Goal: Transaction & Acquisition: Purchase product/service

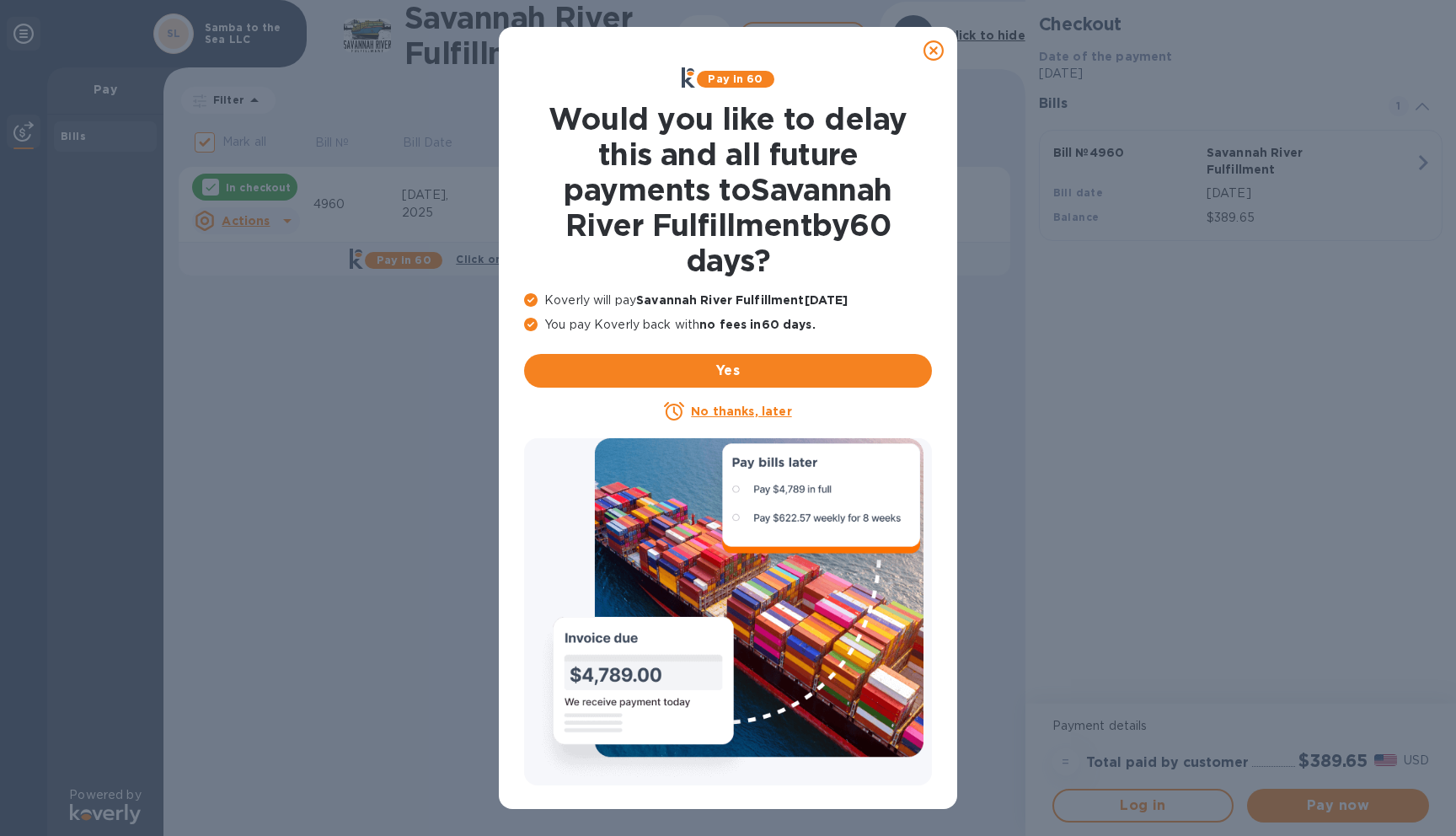
click at [731, 412] on u "No thanks, later" at bounding box center [741, 411] width 101 height 14
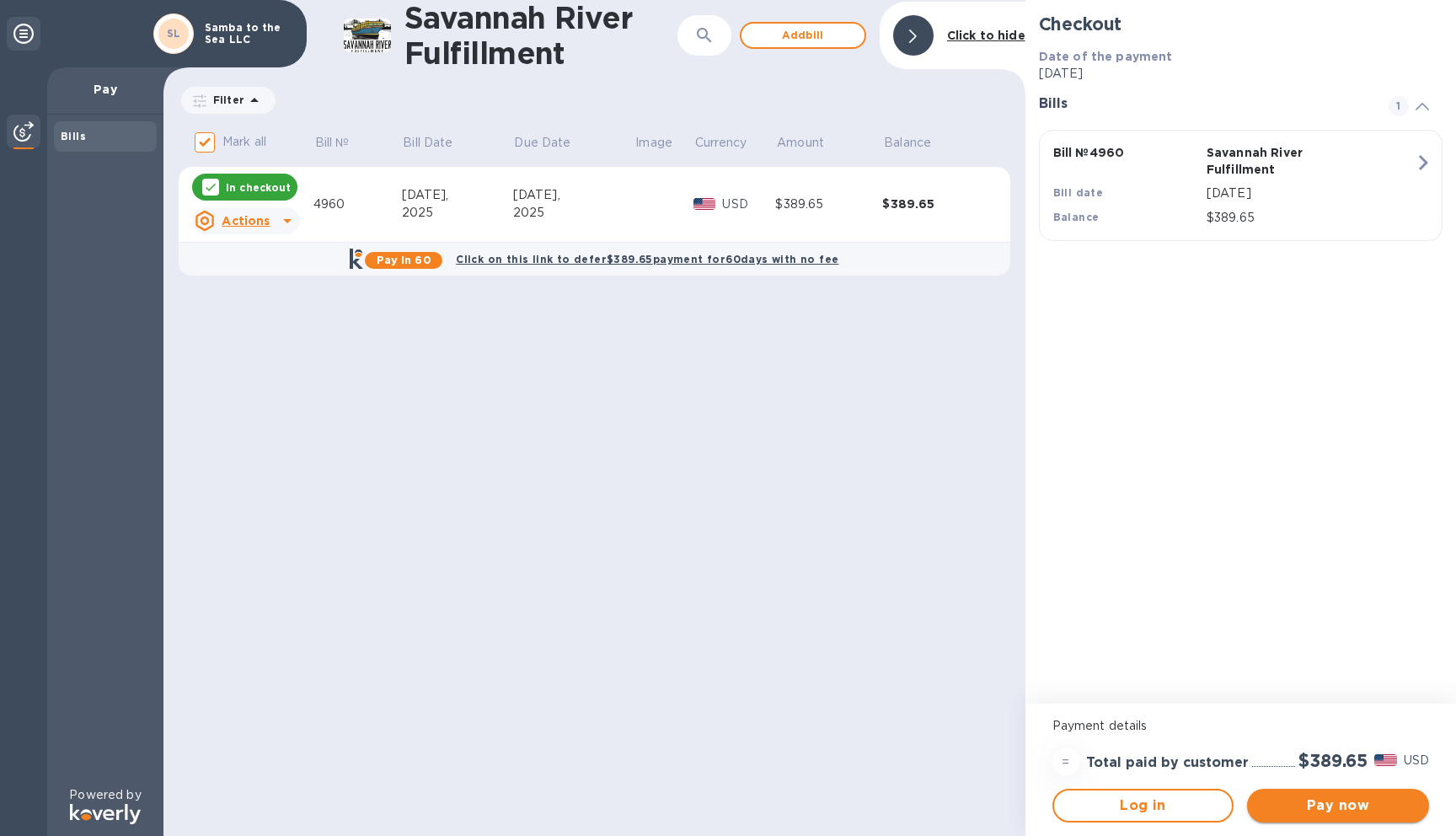
click at [1338, 801] on span "Pay now" at bounding box center [1338, 806] width 155 height 20
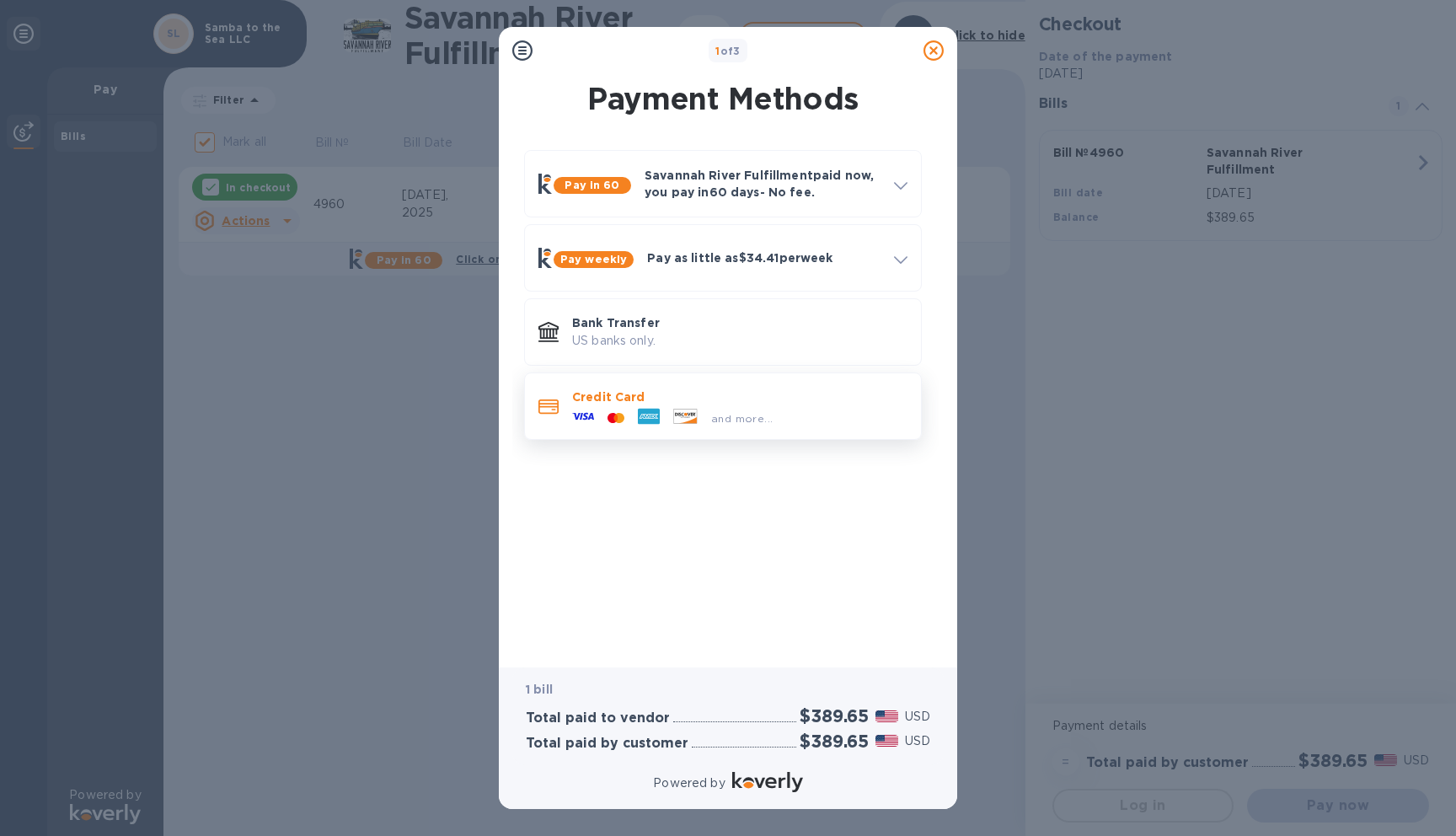
click at [718, 407] on div "and more..." at bounding box center [673, 417] width 214 height 25
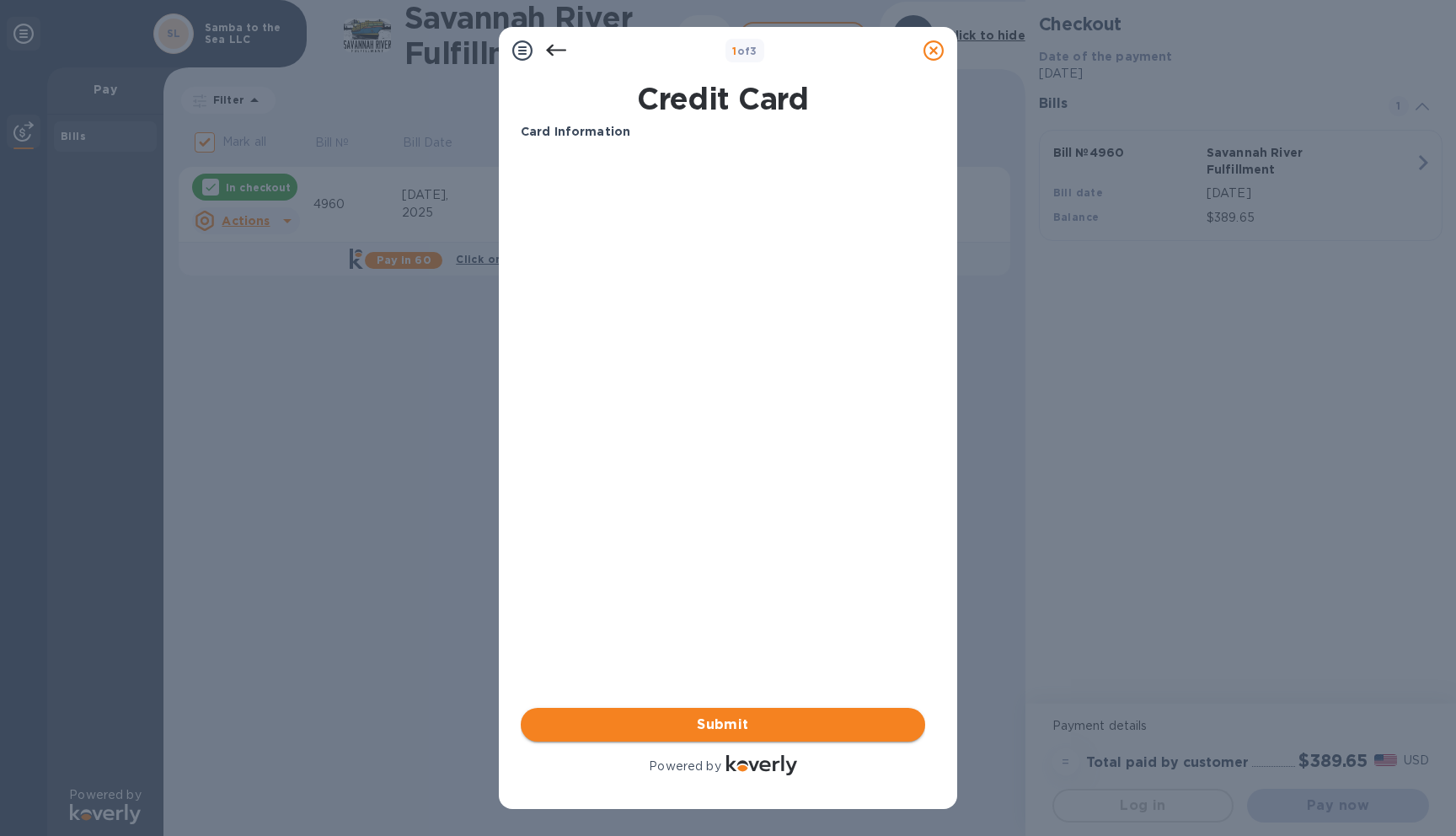
click at [694, 731] on span "Submit" at bounding box center [722, 724] width 377 height 20
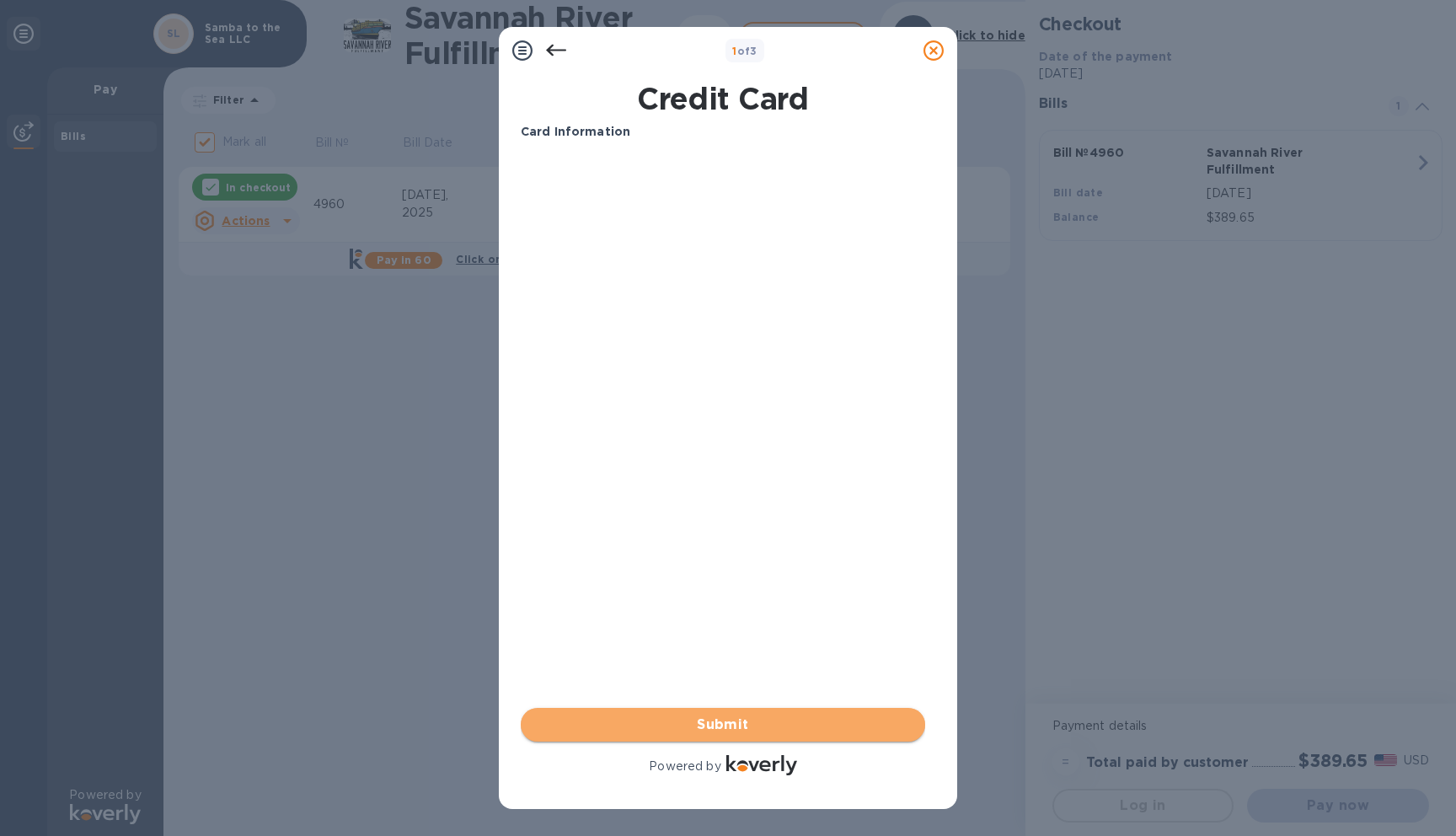
click at [731, 738] on button "Submit" at bounding box center [722, 724] width 404 height 34
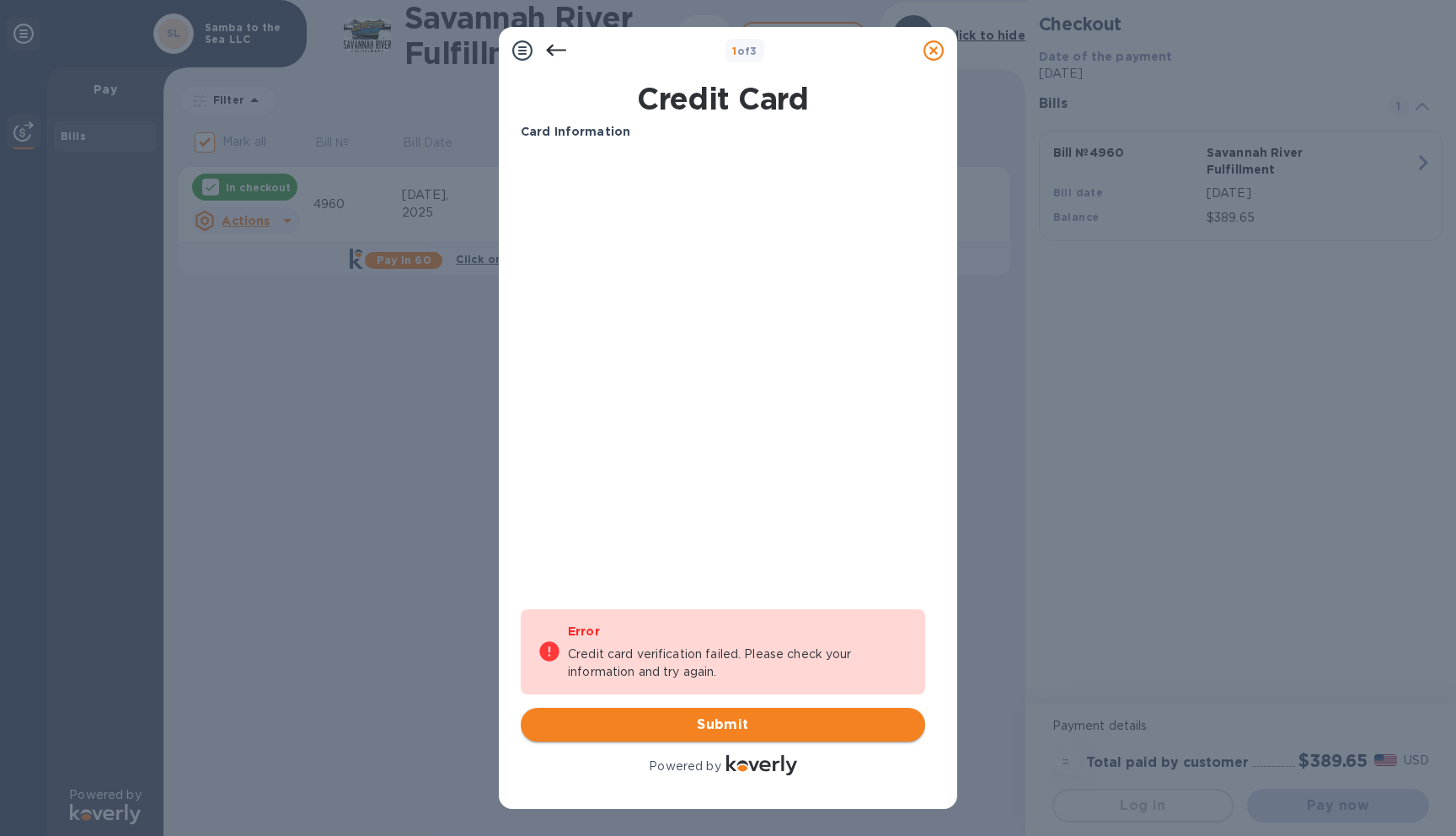
click at [694, 724] on span "Submit" at bounding box center [722, 724] width 377 height 20
click at [603, 482] on div "Card Information Your browser does not support iframes Error Credit card verifi…" at bounding box center [722, 450] width 404 height 655
click at [663, 716] on span "Submit" at bounding box center [722, 724] width 377 height 20
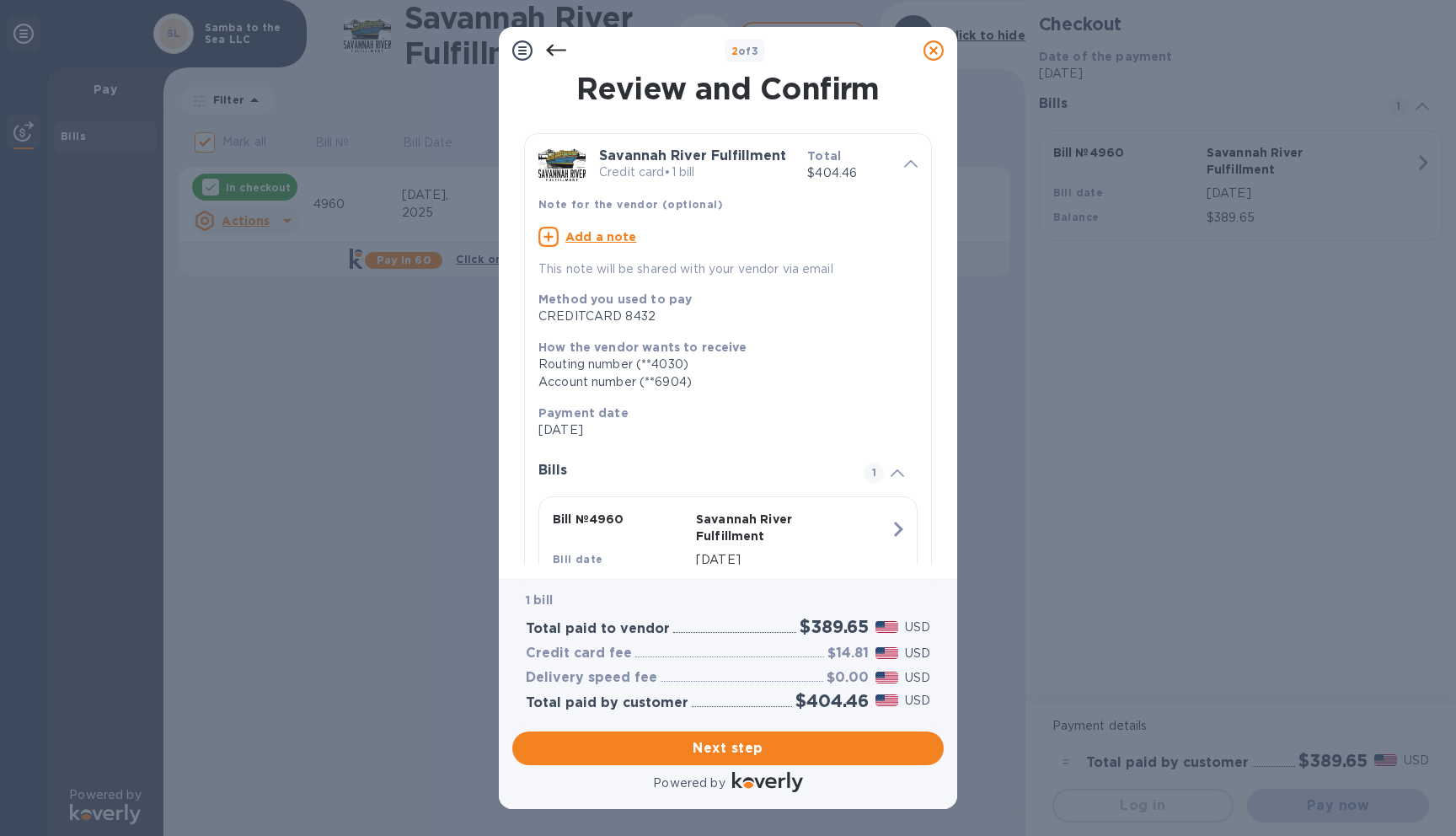
scroll to position [86, 0]
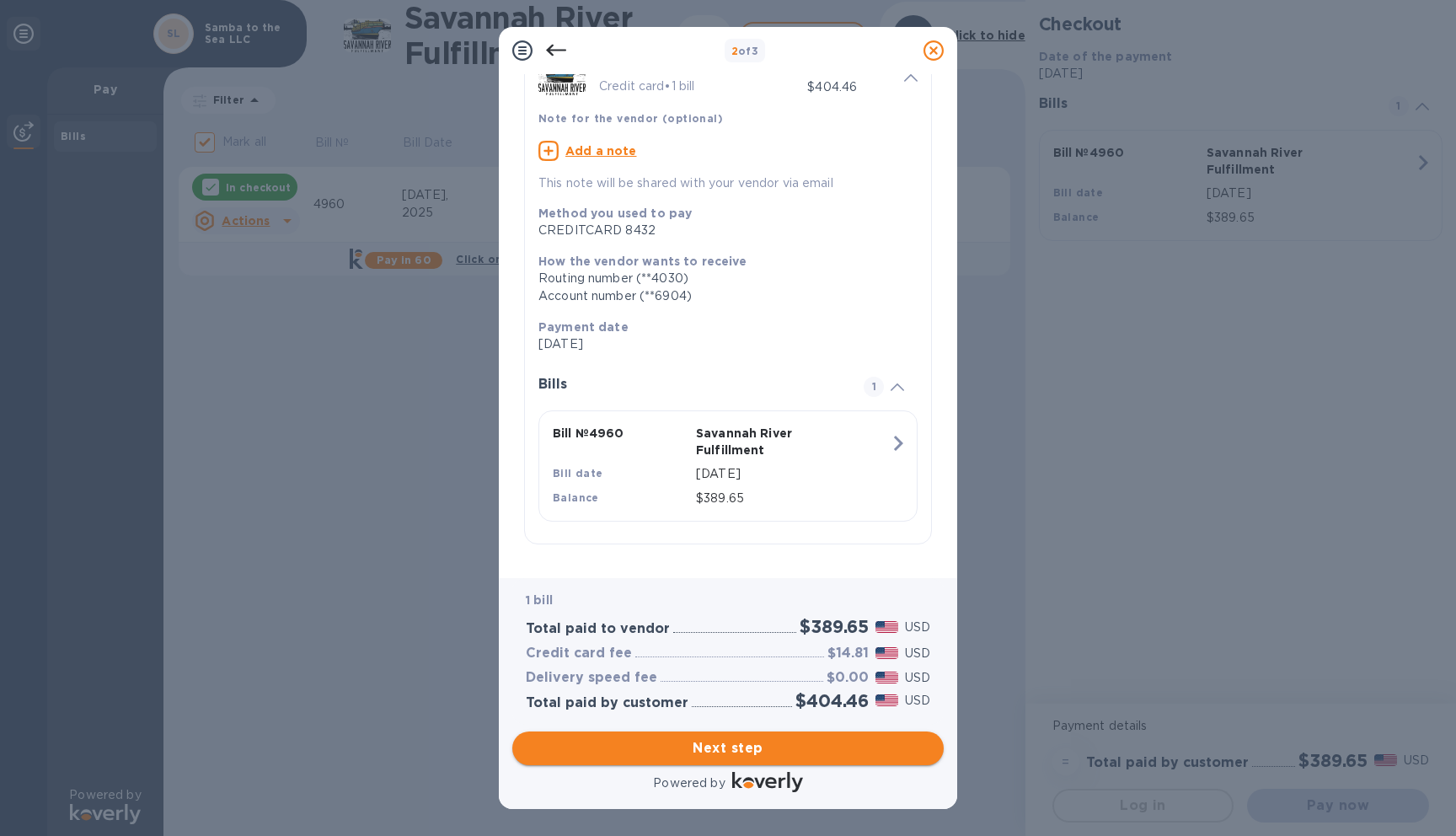
click at [722, 758] on span "Next step" at bounding box center [728, 748] width 404 height 20
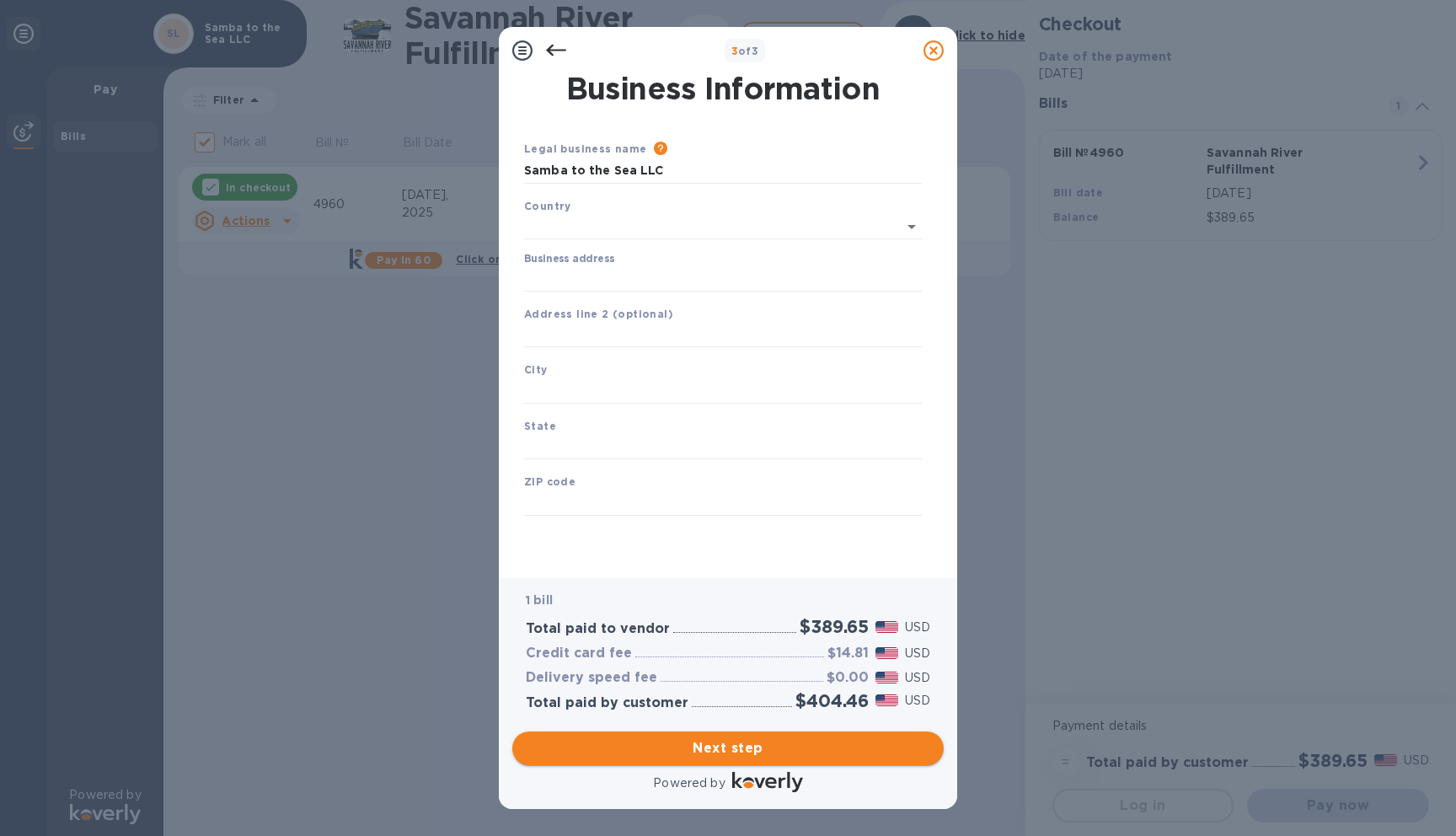
scroll to position [0, 0]
type input "[GEOGRAPHIC_DATA]"
click at [663, 284] on input "Business address" at bounding box center [722, 275] width 398 height 25
type input "[STREET_ADDRESS]"
click at [764, 440] on input "text" at bounding box center [722, 443] width 398 height 25
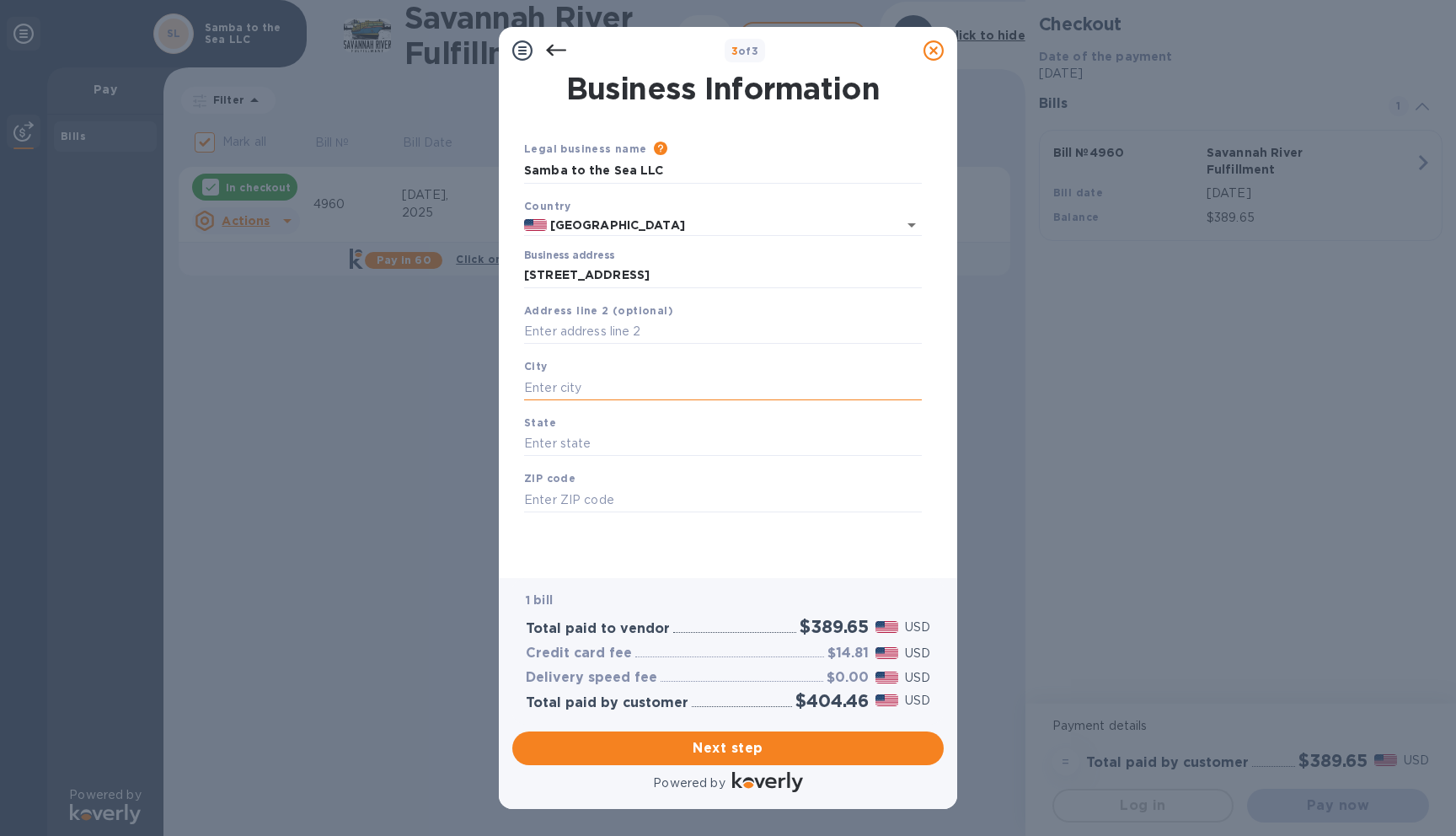
click at [649, 394] on input "text" at bounding box center [722, 387] width 398 height 25
type input "Savannah"
type input "GA"
type input "31411"
click at [819, 777] on div "Powered by" at bounding box center [727, 783] width 438 height 30
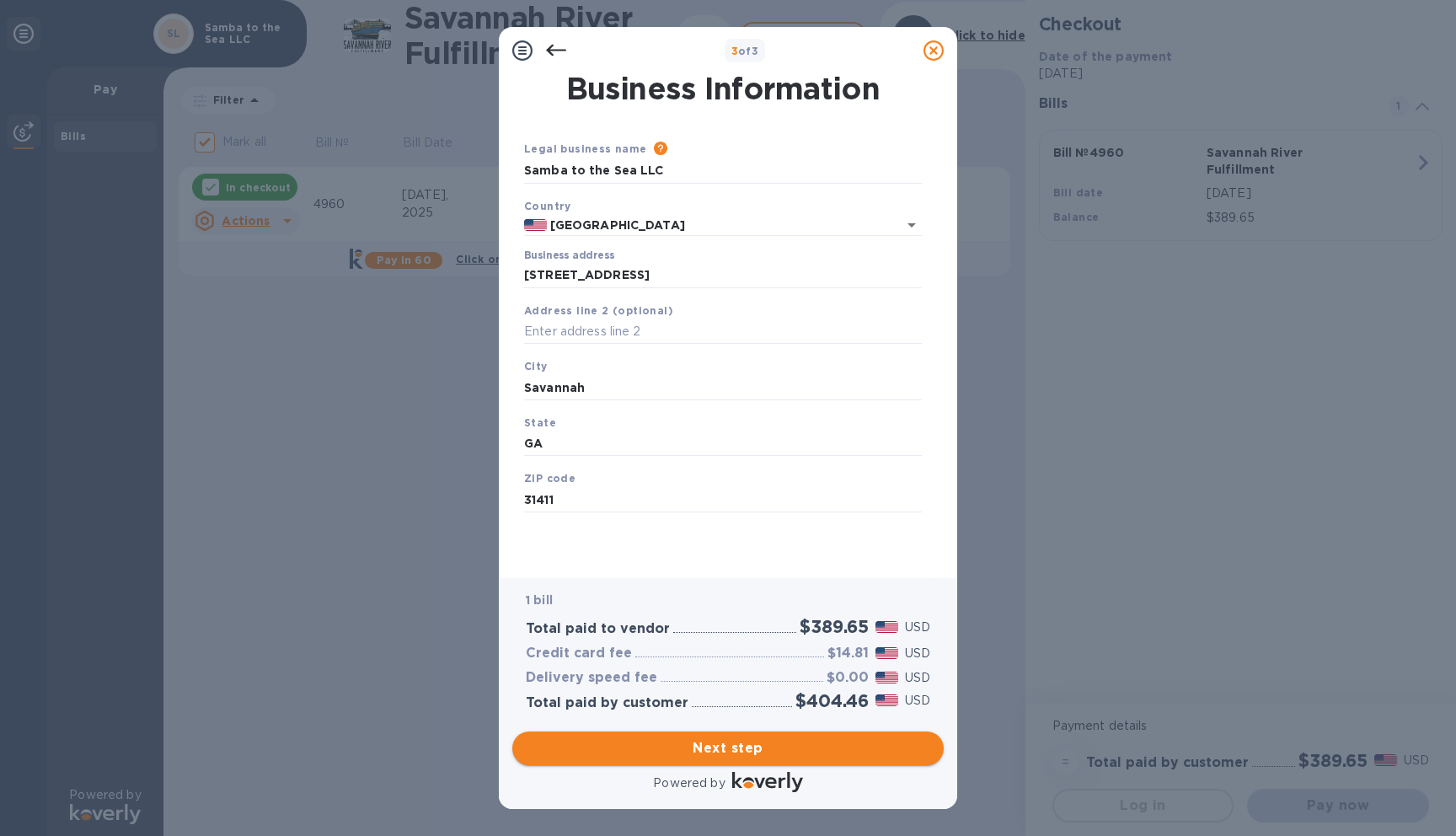
click at [818, 750] on span "Next step" at bounding box center [728, 748] width 404 height 20
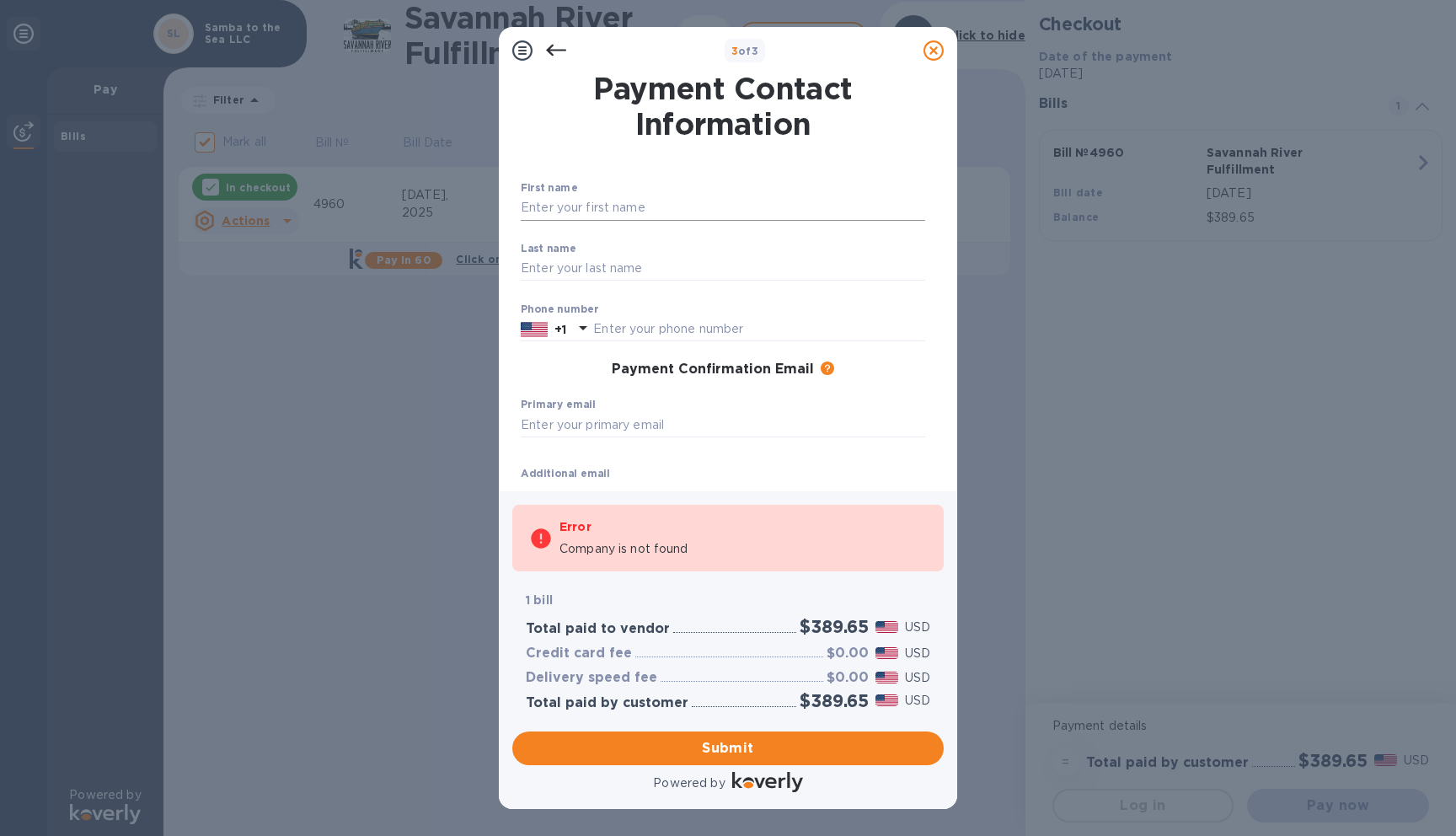
click at [577, 209] on input "text" at bounding box center [722, 208] width 404 height 25
type input "[PERSON_NAME]"
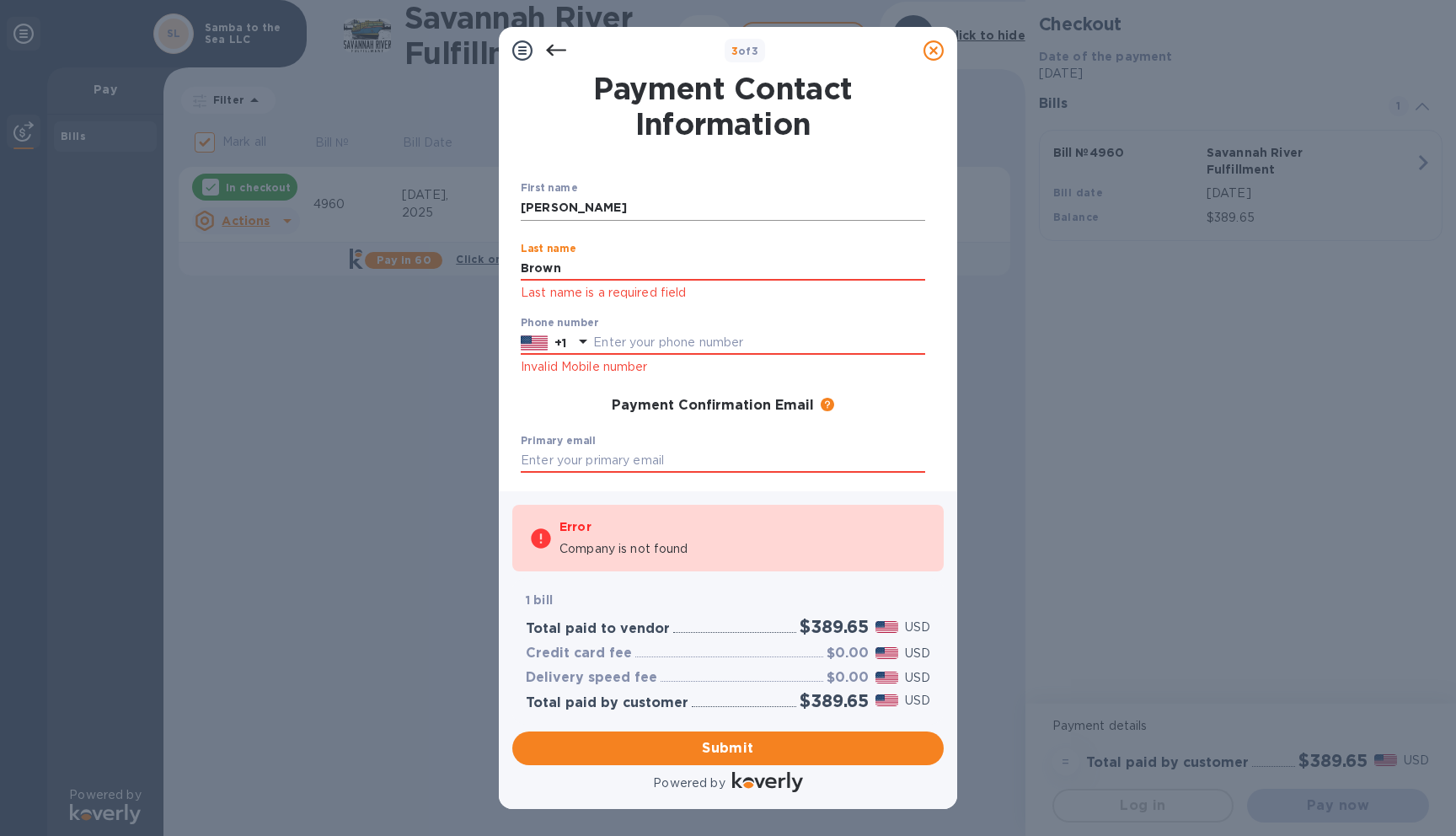
type input "Brown"
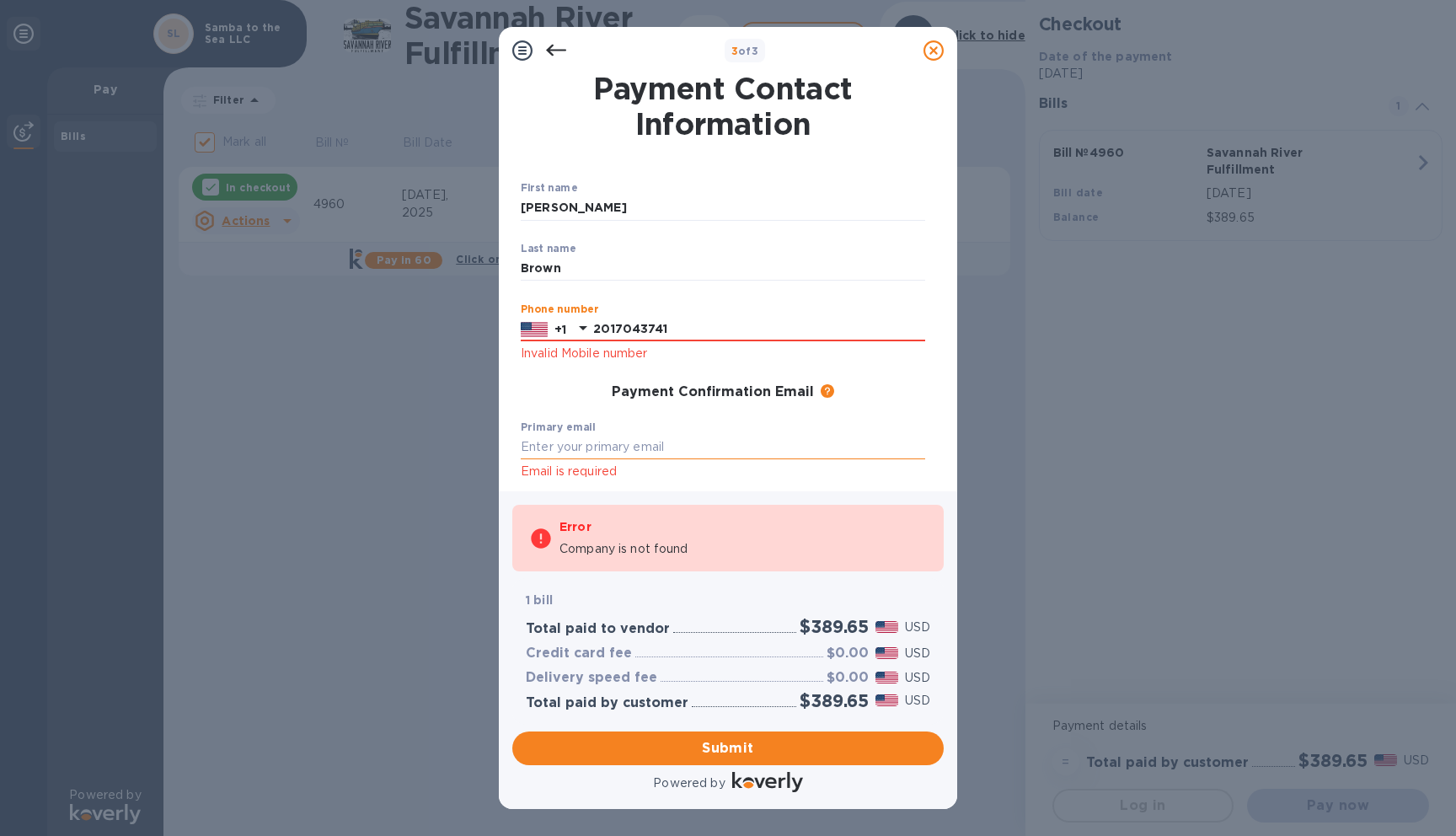
type input "2017043741"
click at [557, 448] on input "text" at bounding box center [722, 447] width 404 height 25
type input "[EMAIL_ADDRESS][DOMAIN_NAME]"
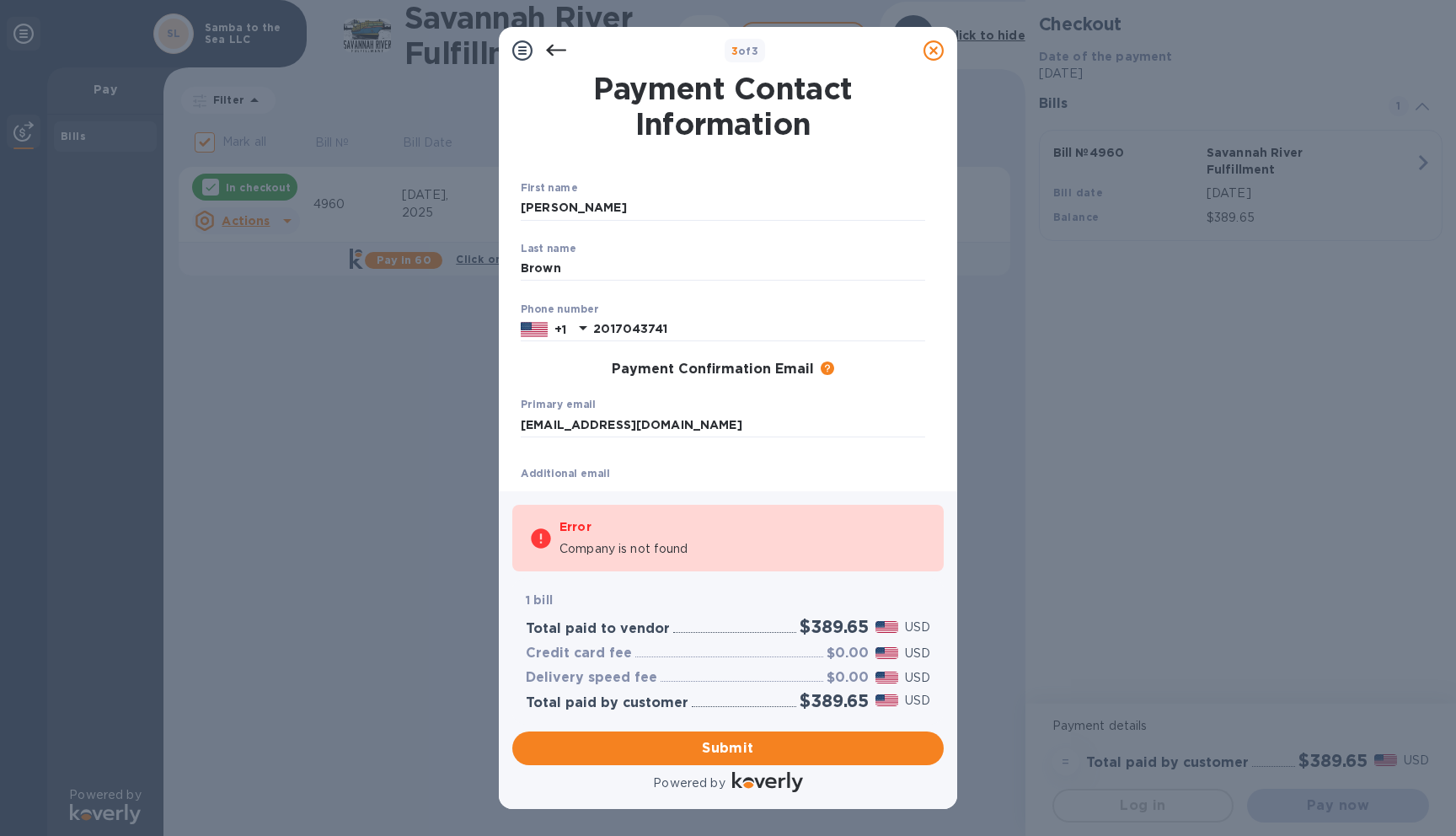
scroll to position [129, 0]
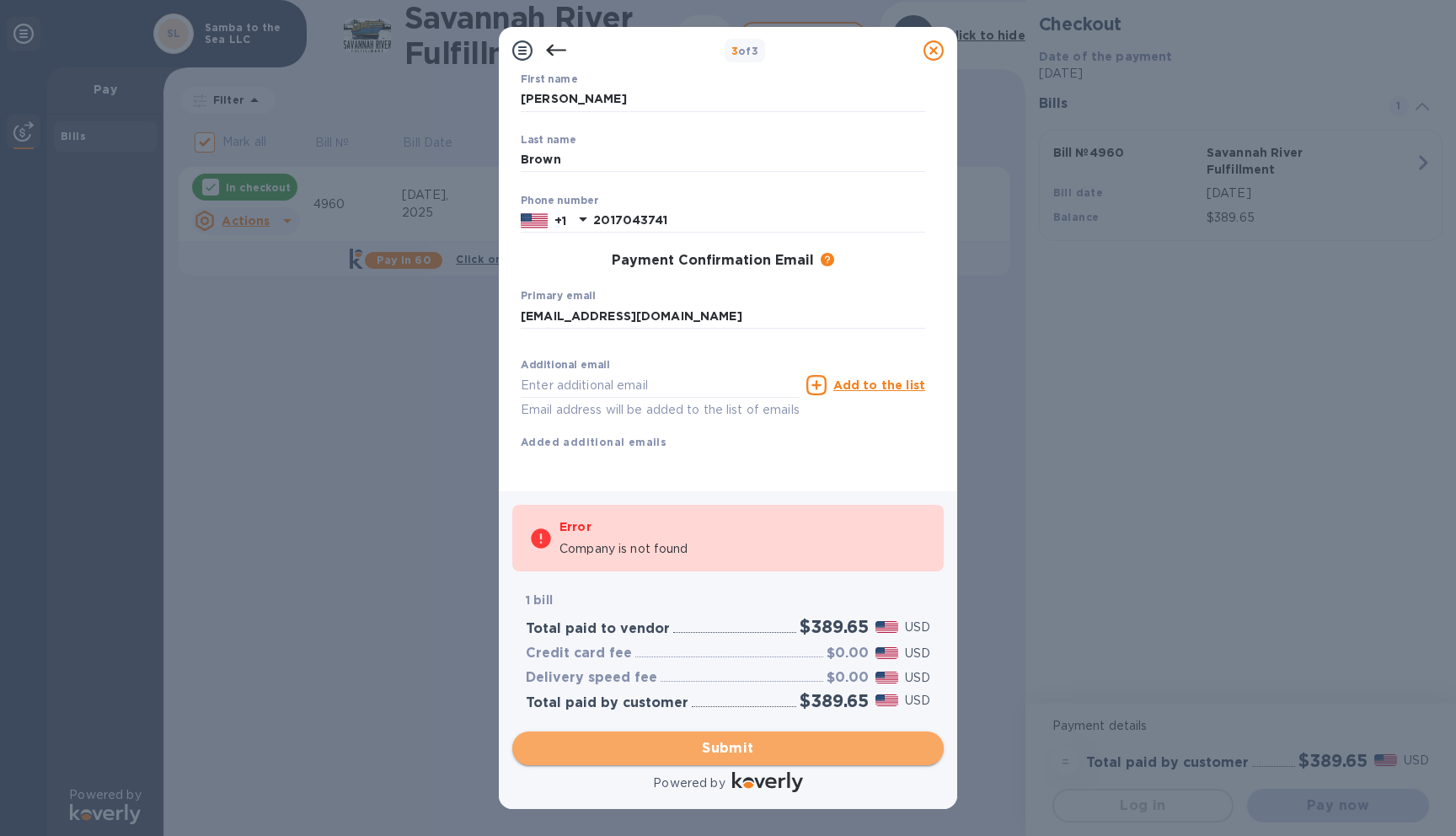
click at [705, 747] on span "Submit" at bounding box center [728, 748] width 404 height 20
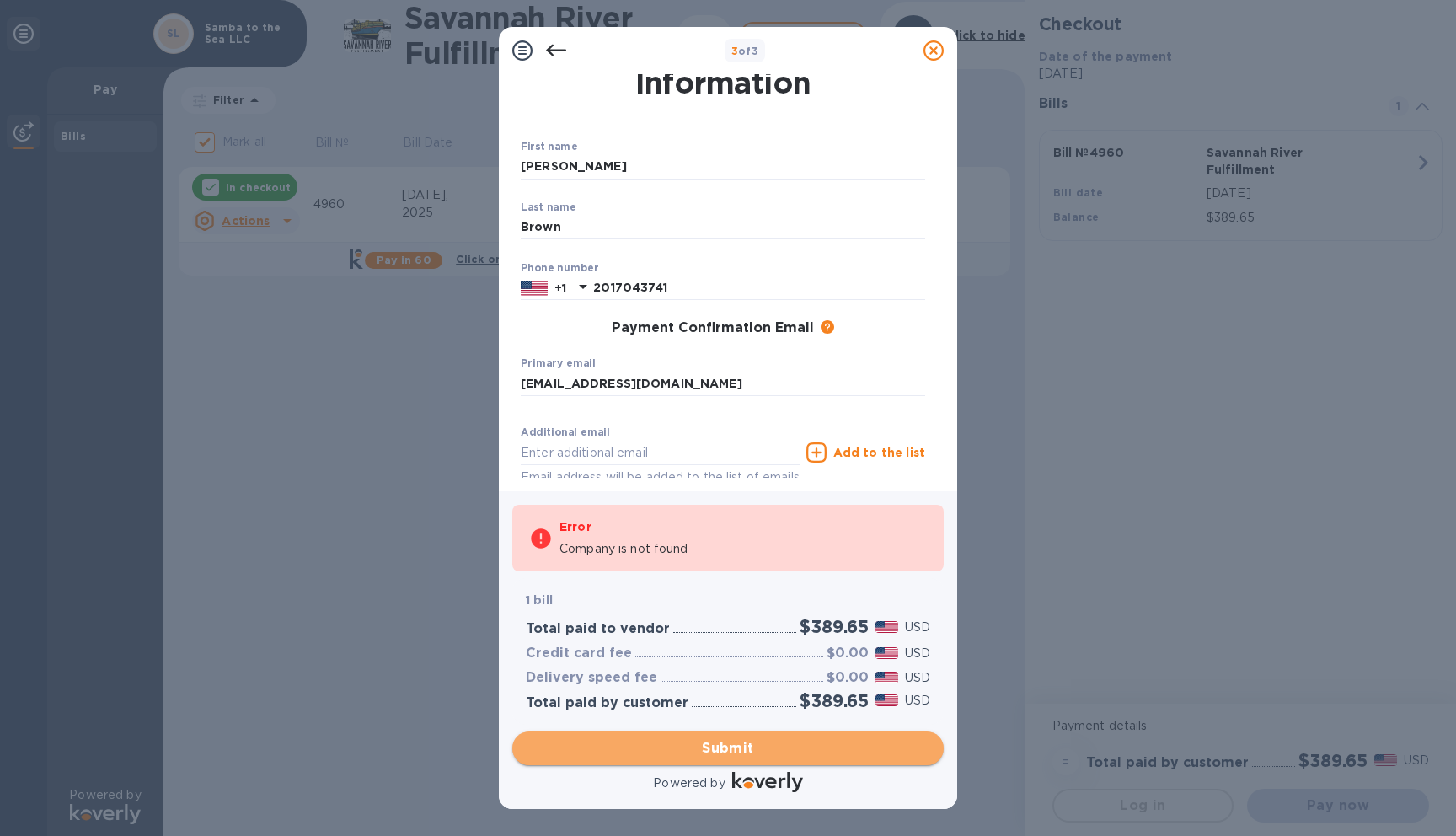
checkbox input "false"
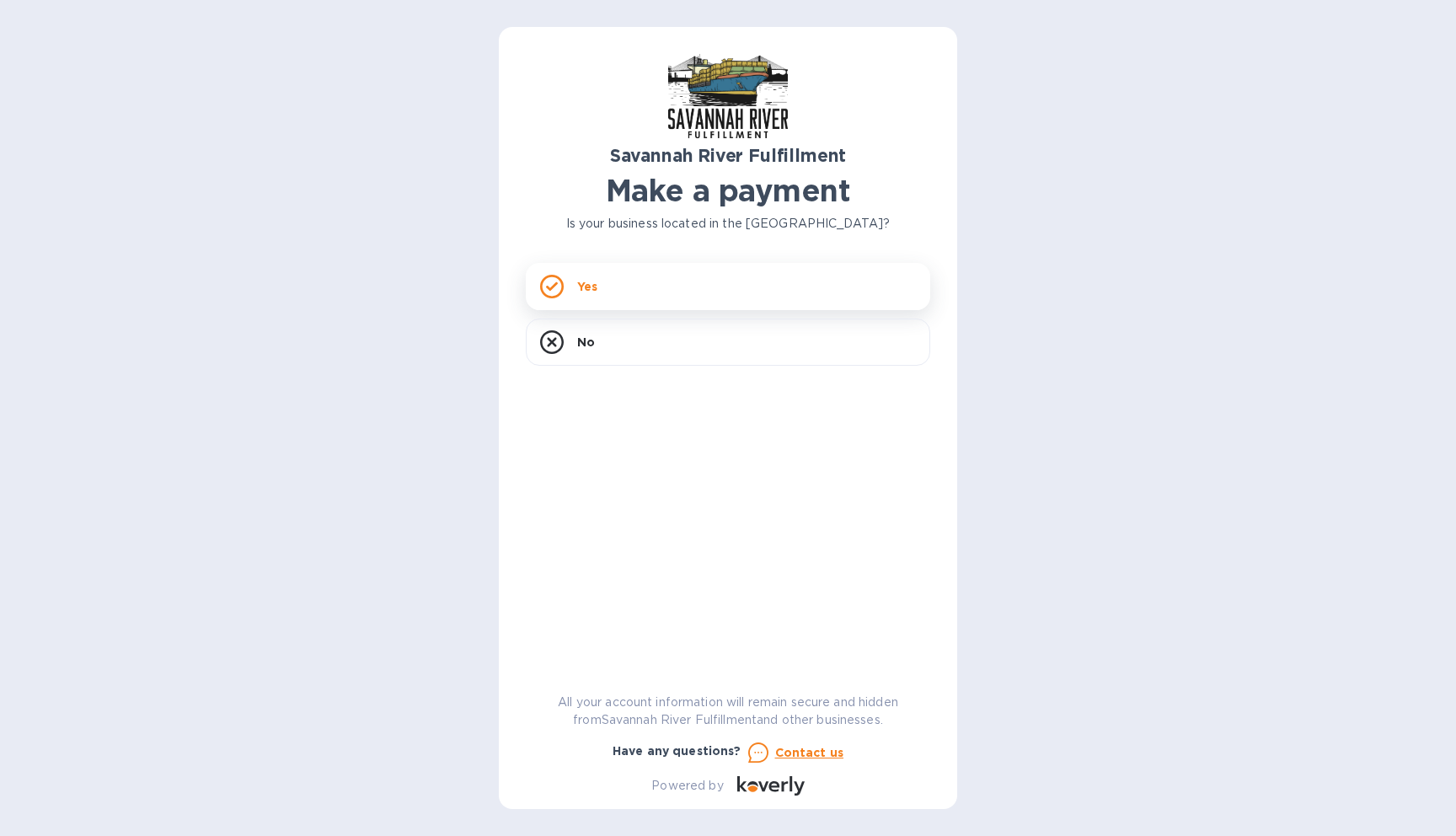
click at [622, 285] on div "Yes" at bounding box center [728, 286] width 404 height 47
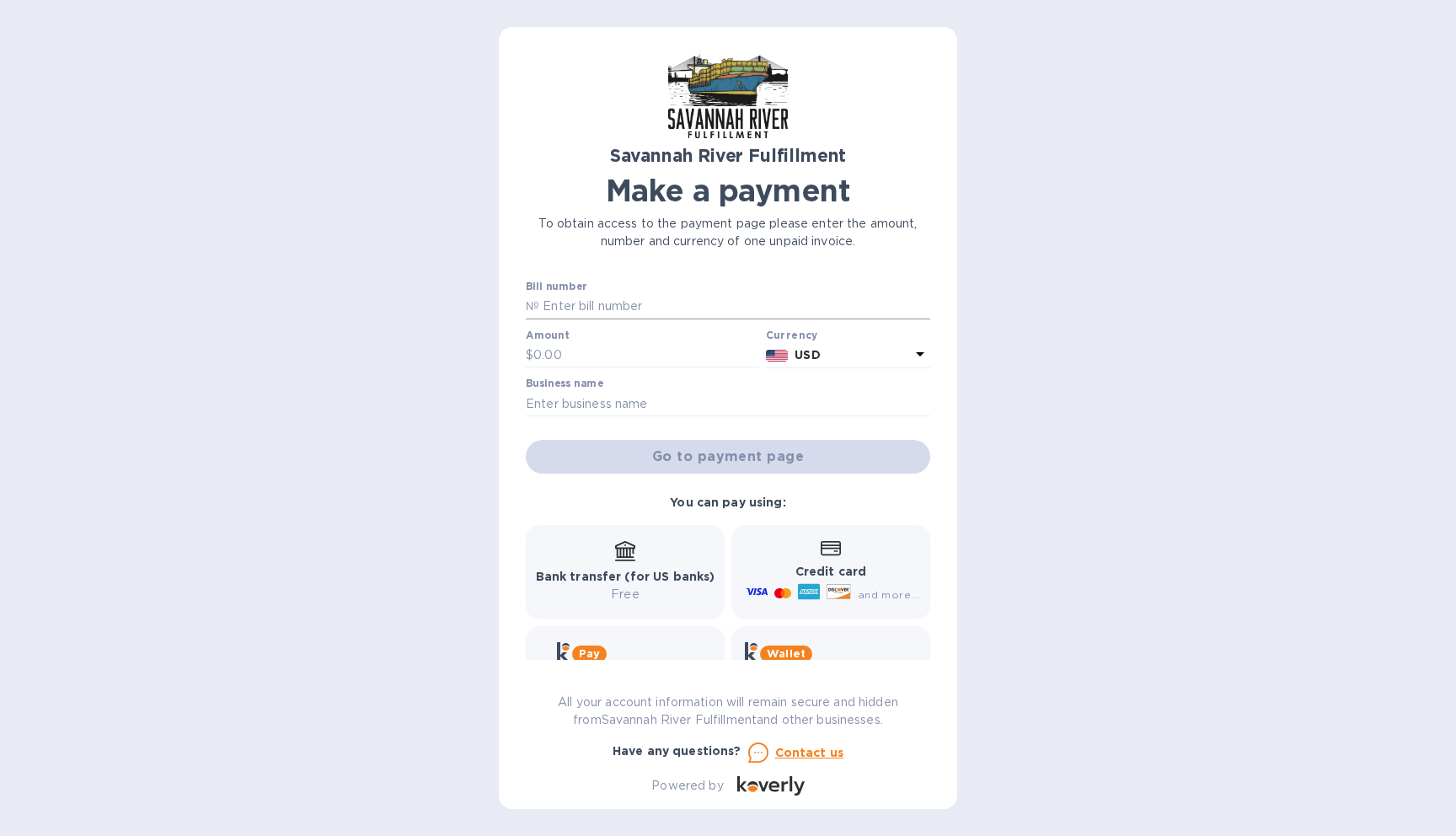
click at [622, 294] on input "text" at bounding box center [734, 306] width 391 height 25
type input "4960"
click at [584, 359] on input "text" at bounding box center [646, 355] width 226 height 25
paste input "389.65"
type input "389.65"
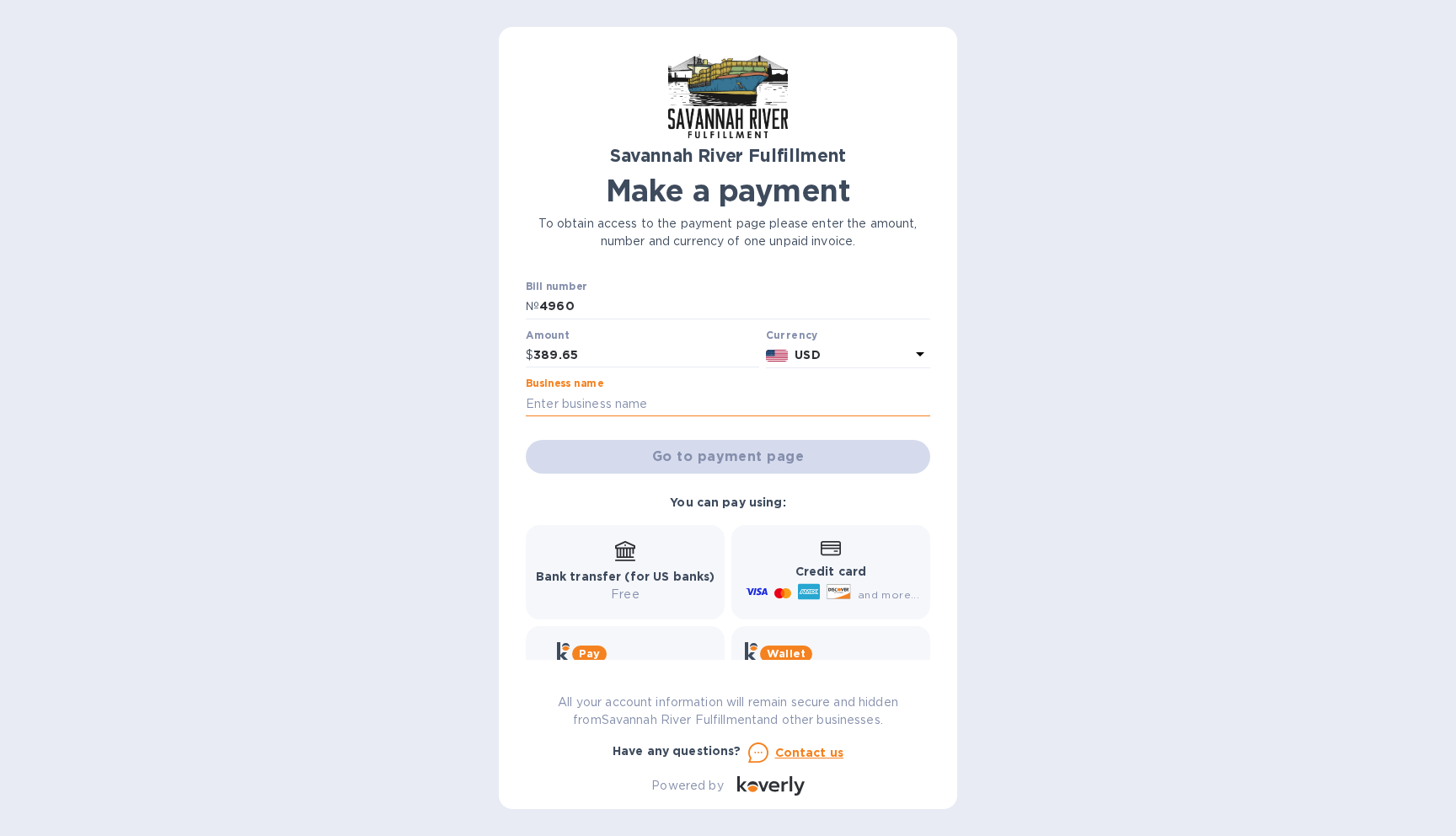
click at [706, 398] on input "text" at bounding box center [728, 403] width 404 height 25
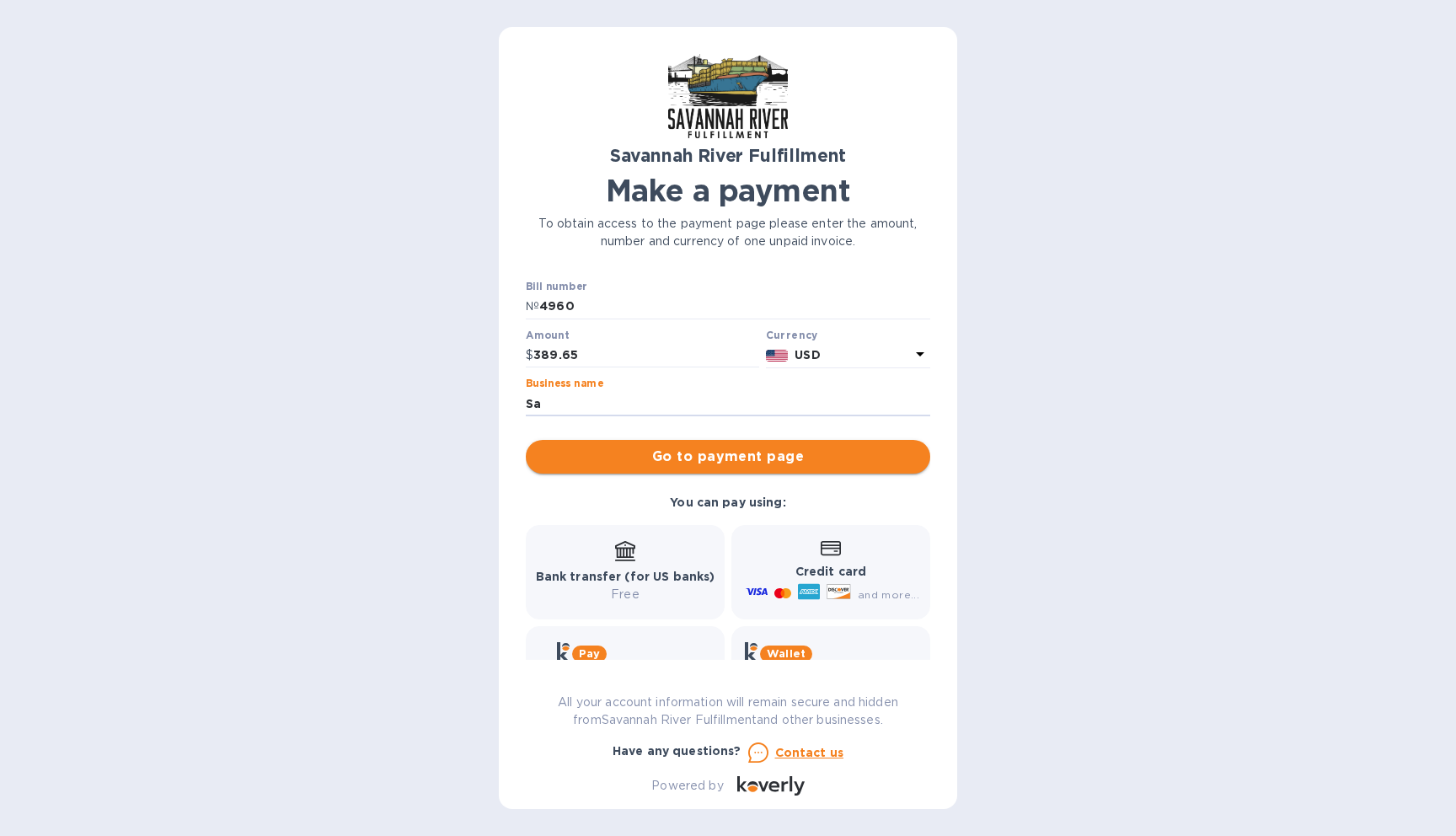
type input "Samba to the Sea LLC"
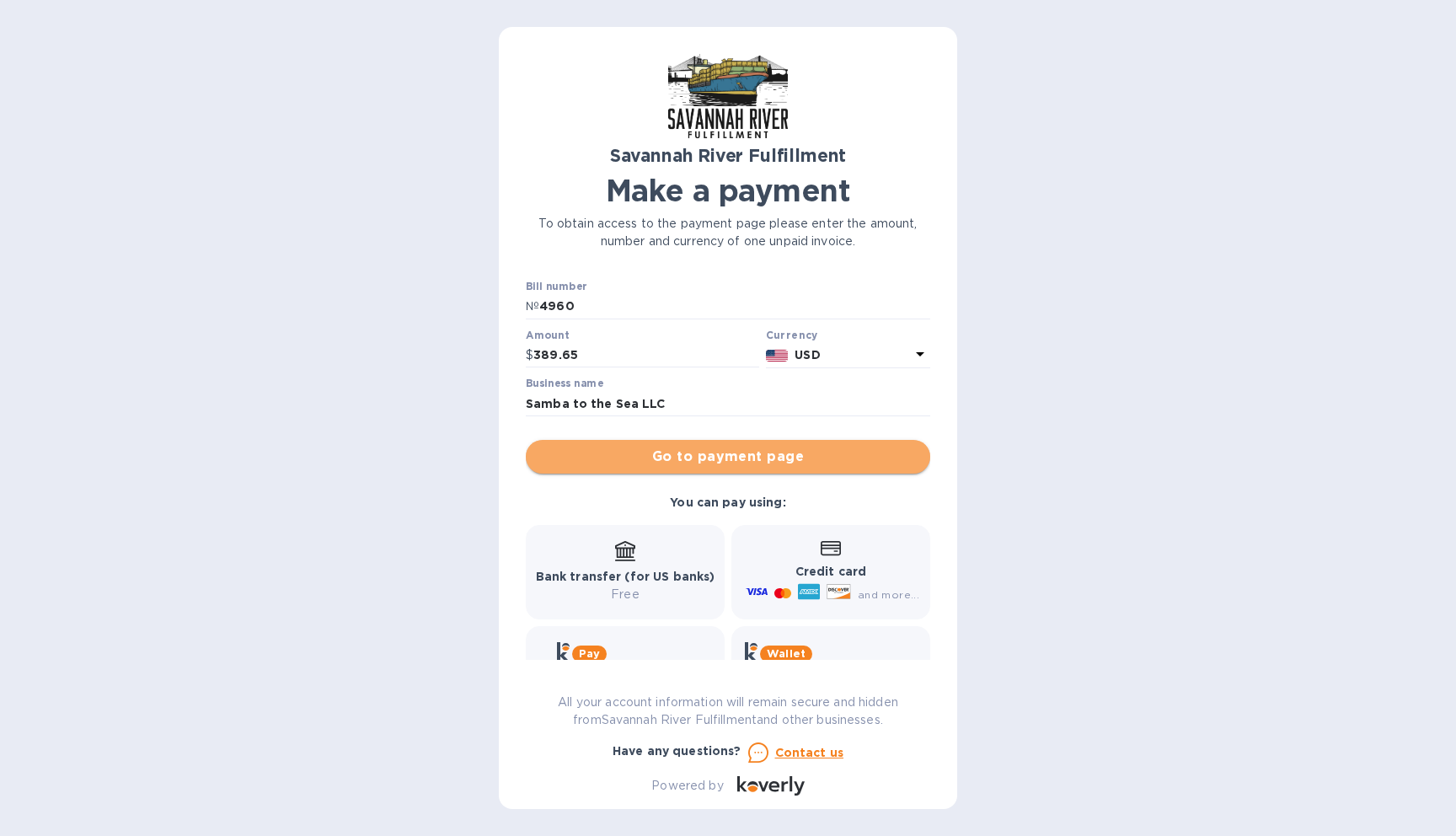
click at [732, 460] on span "Go to payment page" at bounding box center [727, 457] width 377 height 20
